Goal: Find specific page/section: Find specific page/section

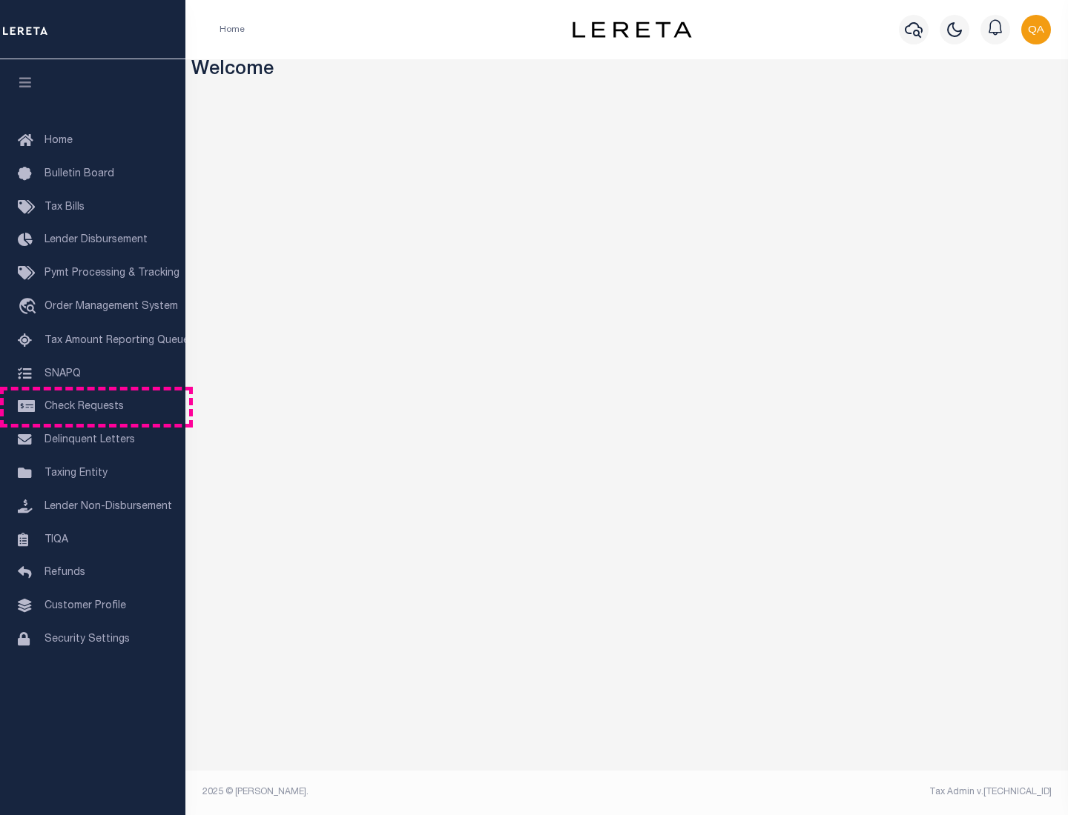
click at [93, 407] on span "Check Requests" at bounding box center [83, 407] width 79 height 10
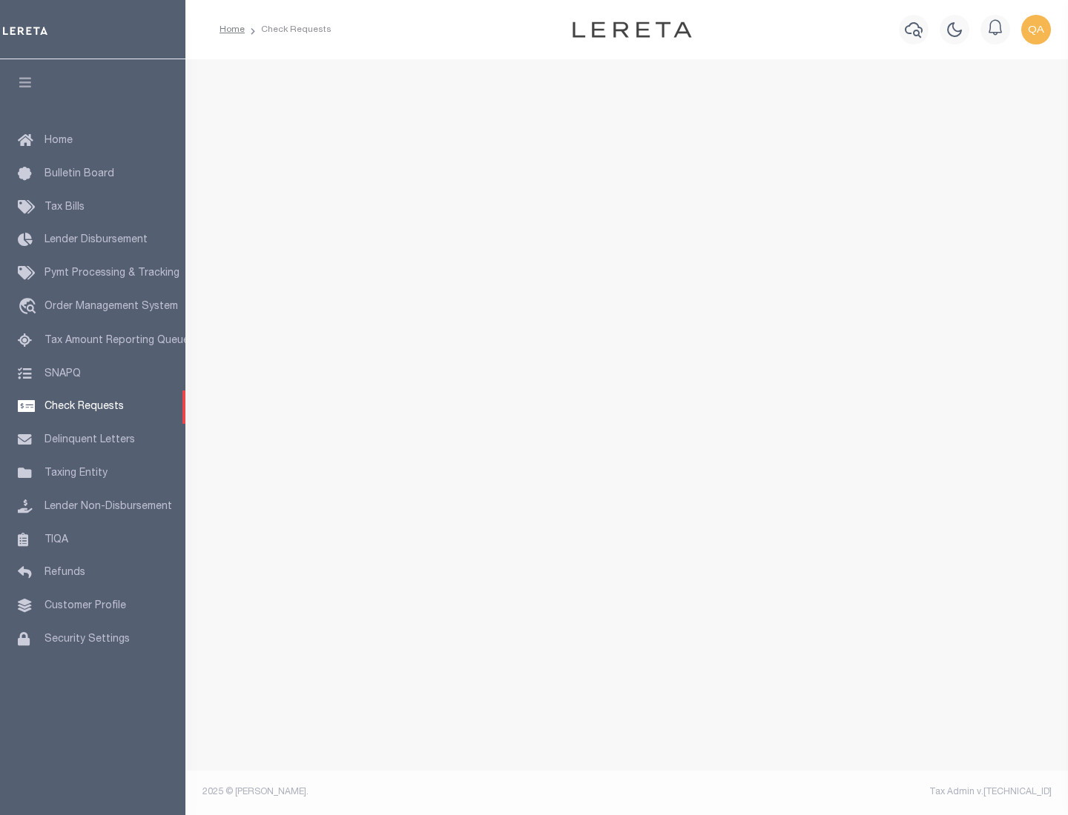
select select "50"
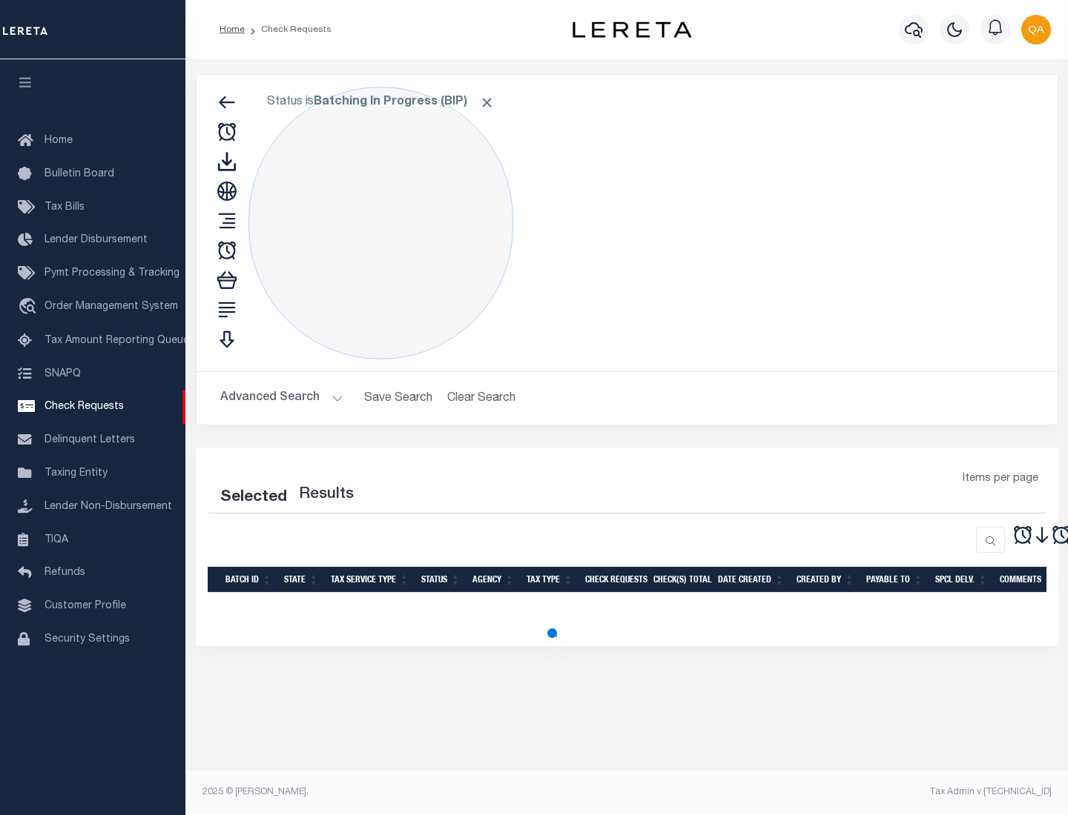
select select "50"
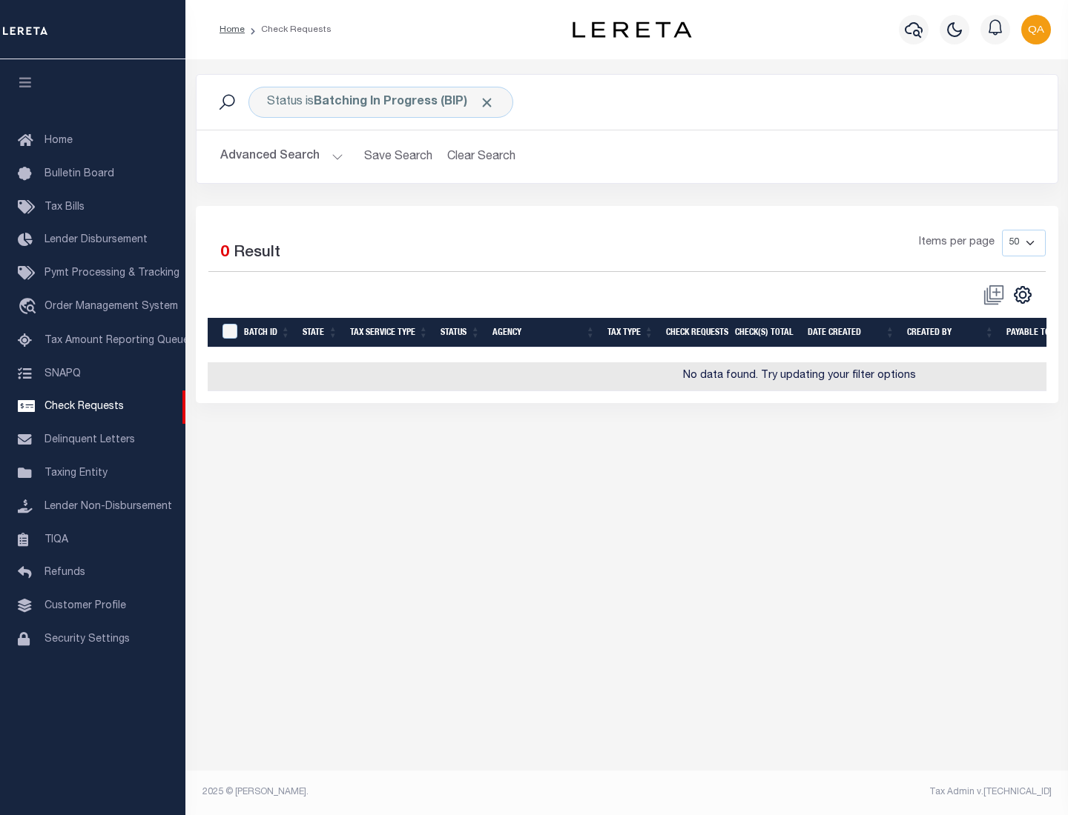
click at [487, 102] on span "Click to Remove" at bounding box center [487, 103] width 16 height 16
